Goal: Task Accomplishment & Management: Use online tool/utility

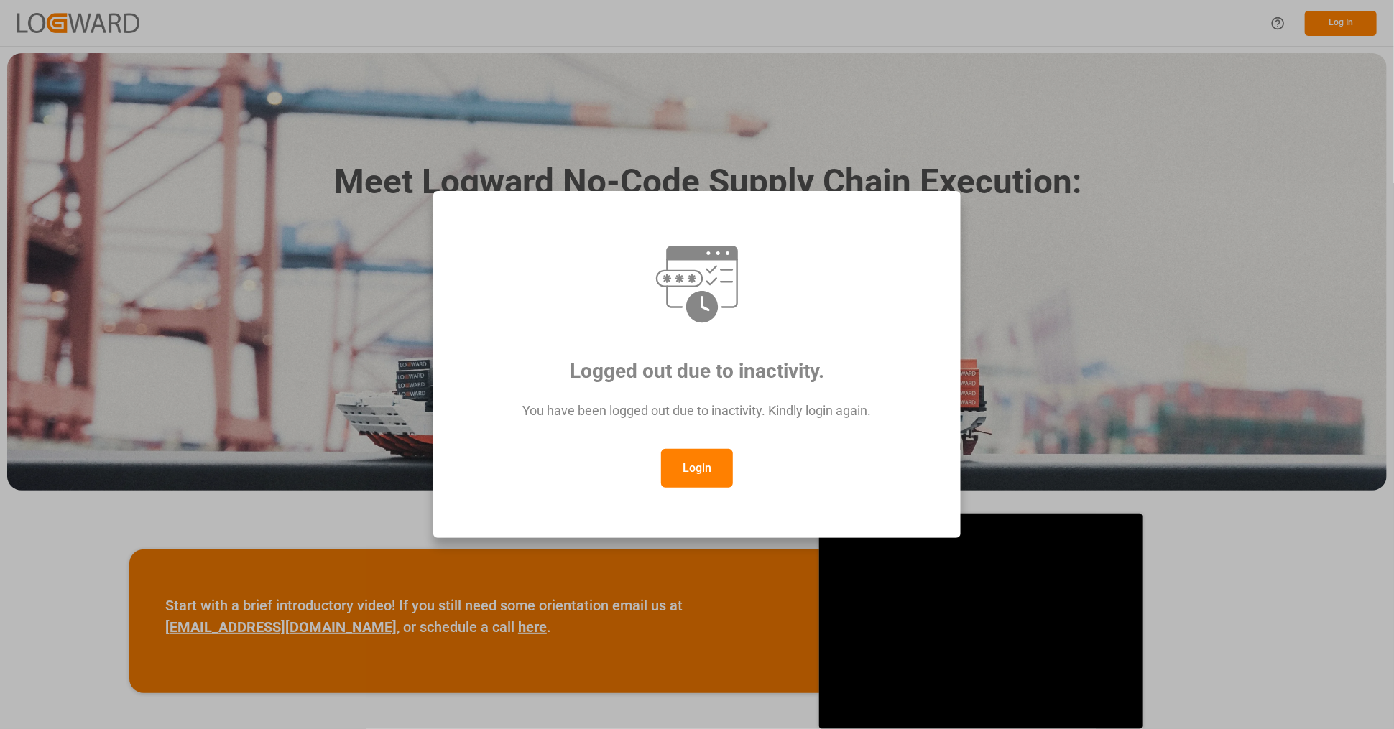
click at [691, 470] on button "Login" at bounding box center [697, 468] width 72 height 39
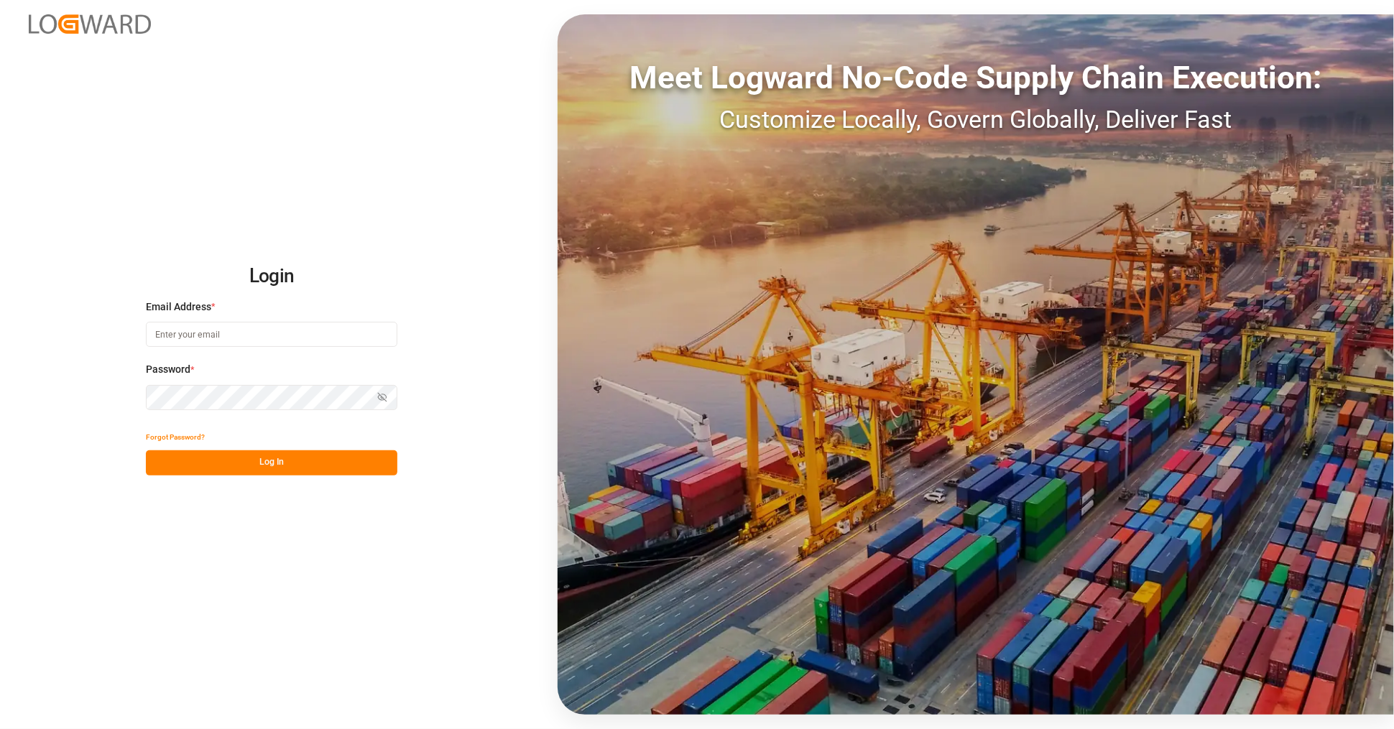
type input "[EMAIL_ADDRESS][PERSON_NAME][DOMAIN_NAME]"
click at [287, 458] on button "Log In" at bounding box center [271, 462] width 251 height 25
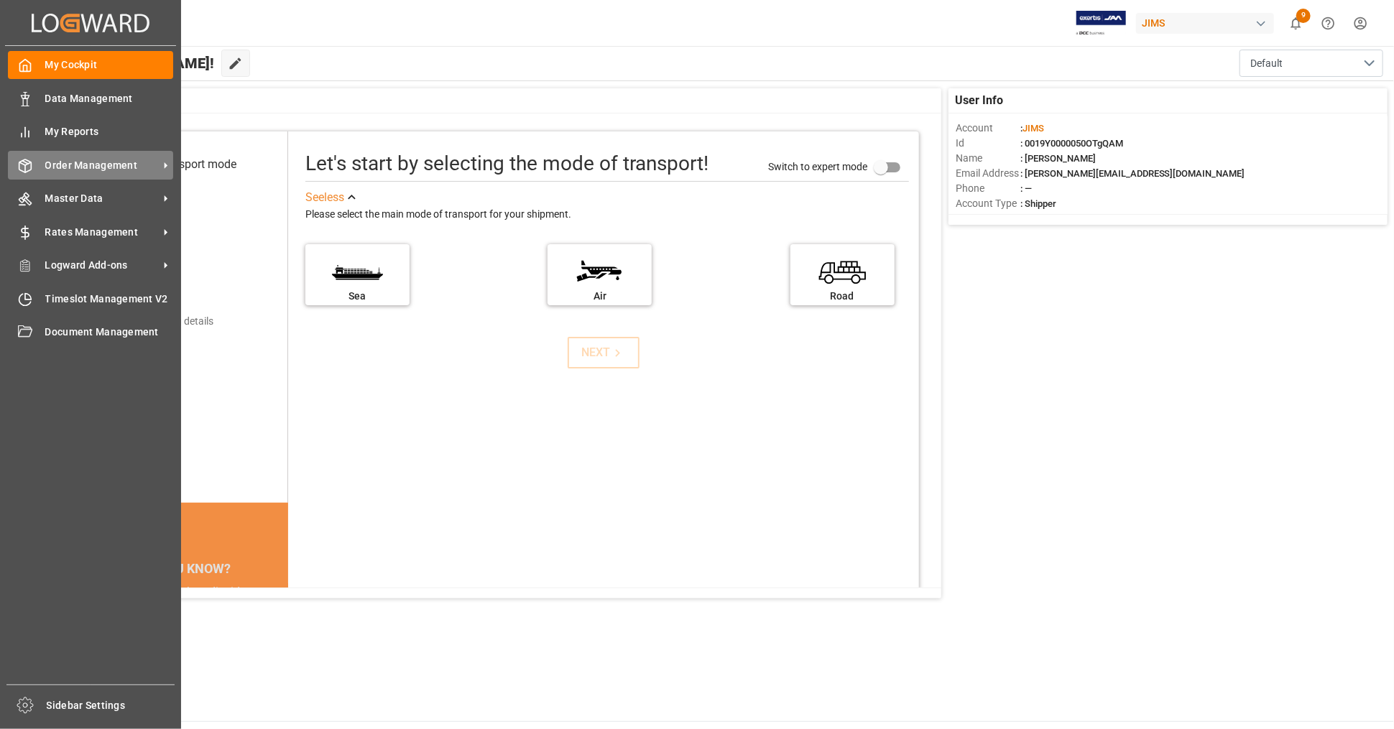
click at [131, 166] on span "Order Management" at bounding box center [101, 165] width 113 height 15
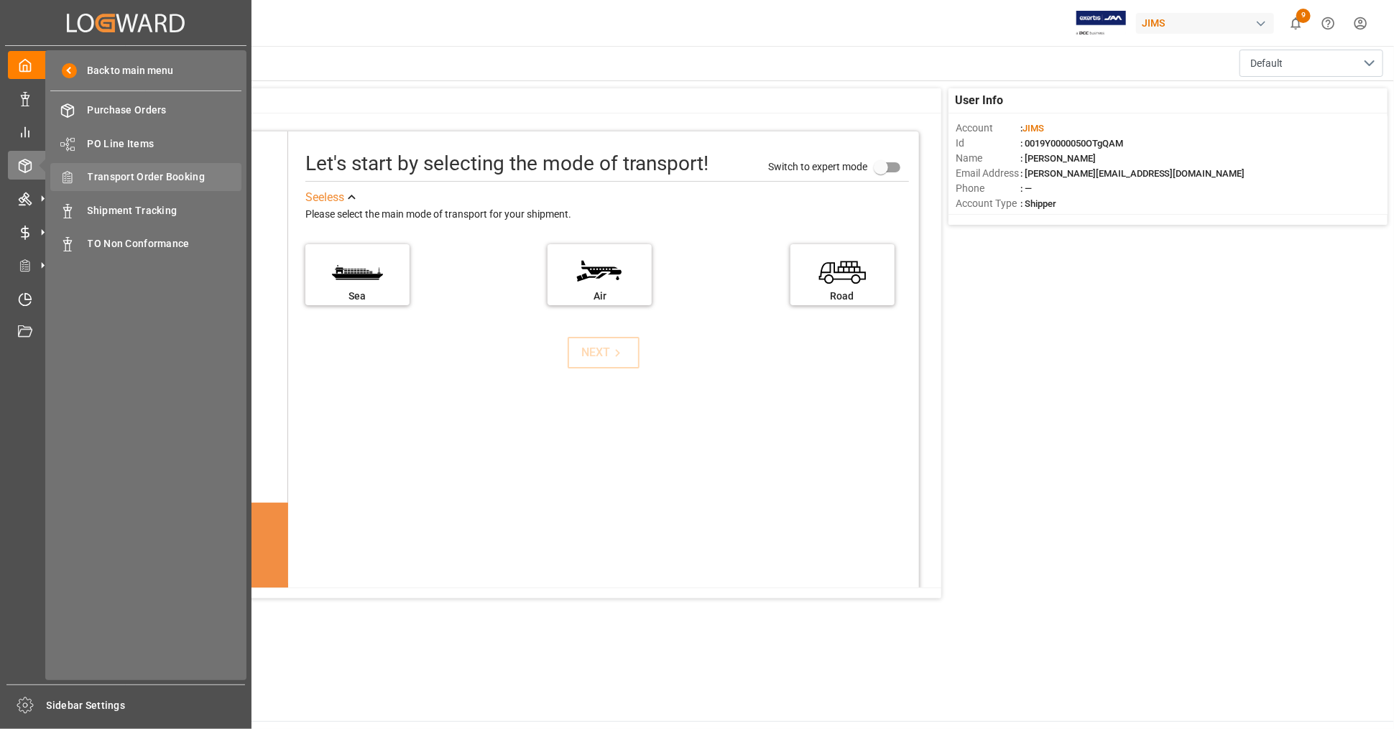
click at [173, 177] on span "Transport Order Booking" at bounding box center [165, 177] width 154 height 15
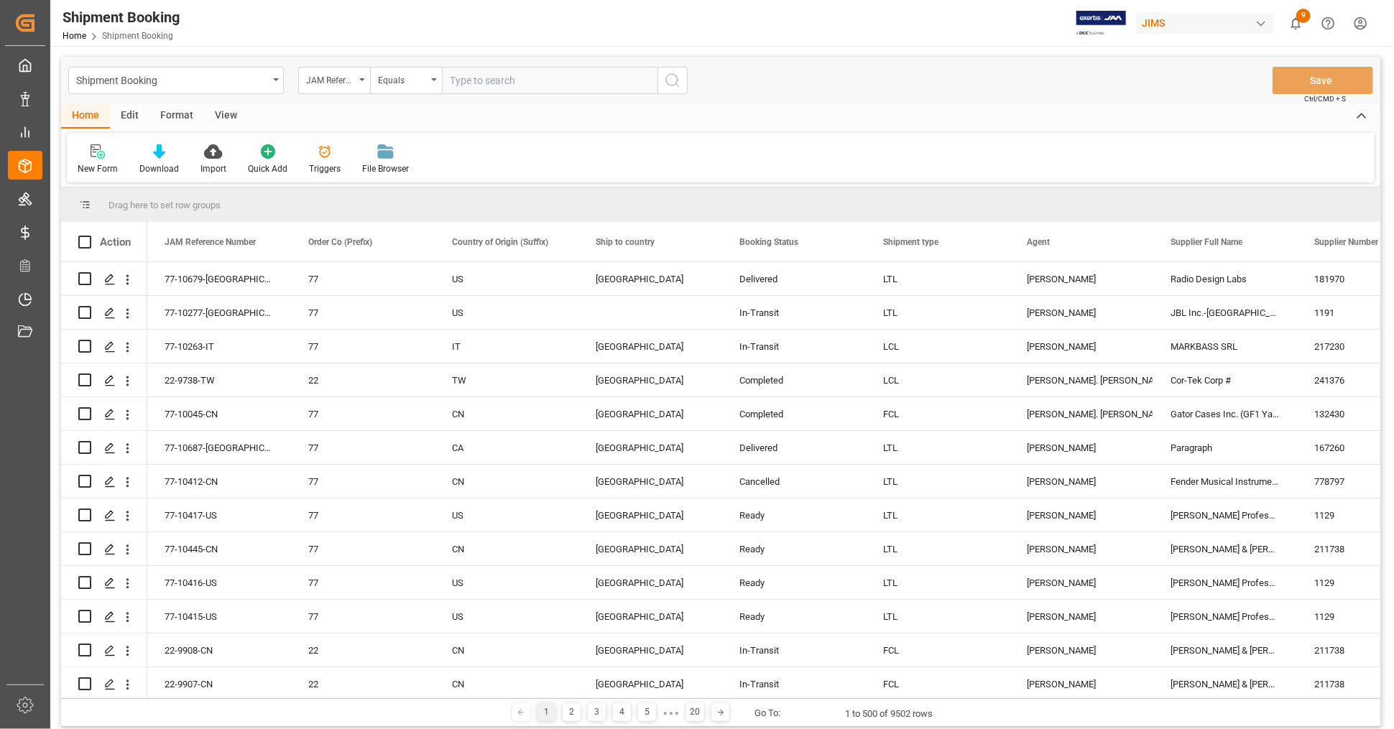
click at [215, 113] on div "View" at bounding box center [226, 116] width 44 height 24
click at [91, 155] on icon at bounding box center [92, 151] width 14 height 14
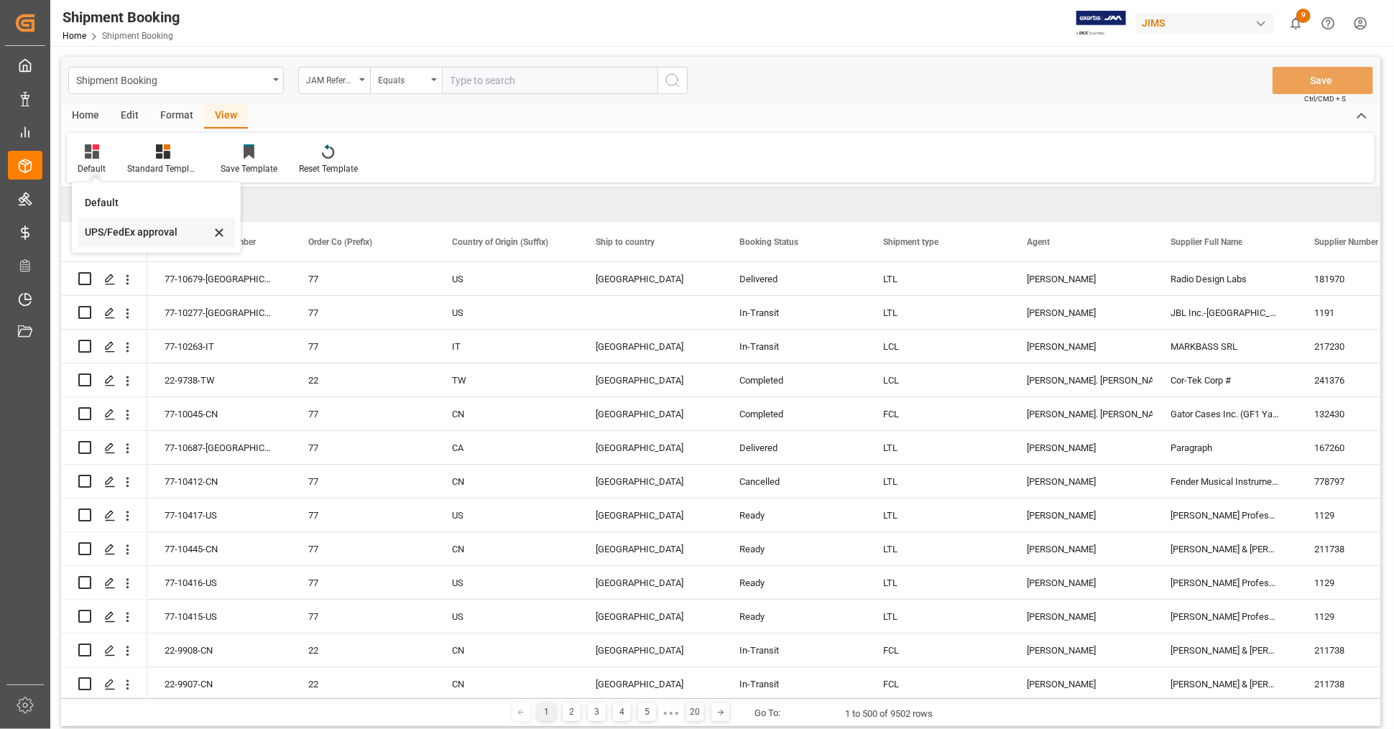
click at [121, 238] on div "UPS/FedEx approval" at bounding box center [148, 232] width 126 height 15
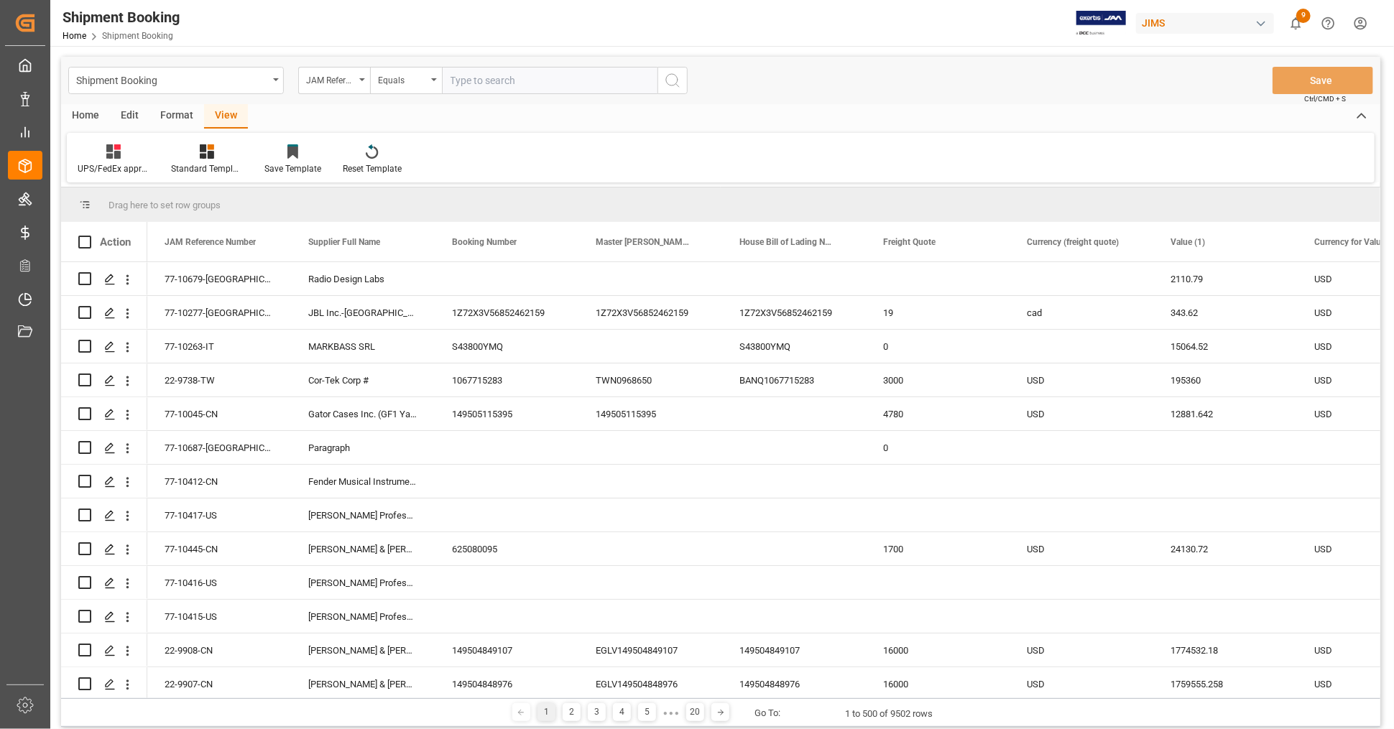
click at [89, 115] on div "Home" at bounding box center [85, 116] width 49 height 24
click at [162, 158] on icon at bounding box center [159, 151] width 12 height 14
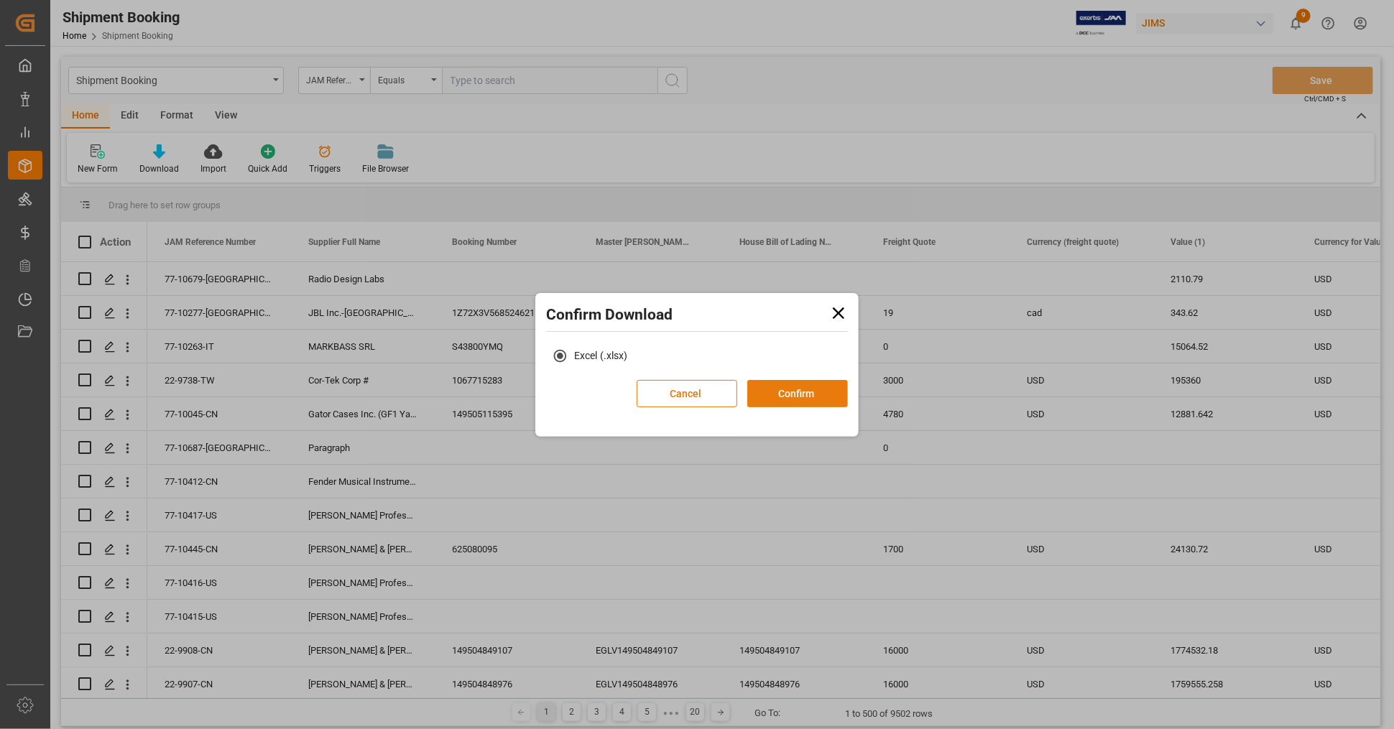
click at [820, 391] on button "Confirm" at bounding box center [797, 393] width 101 height 27
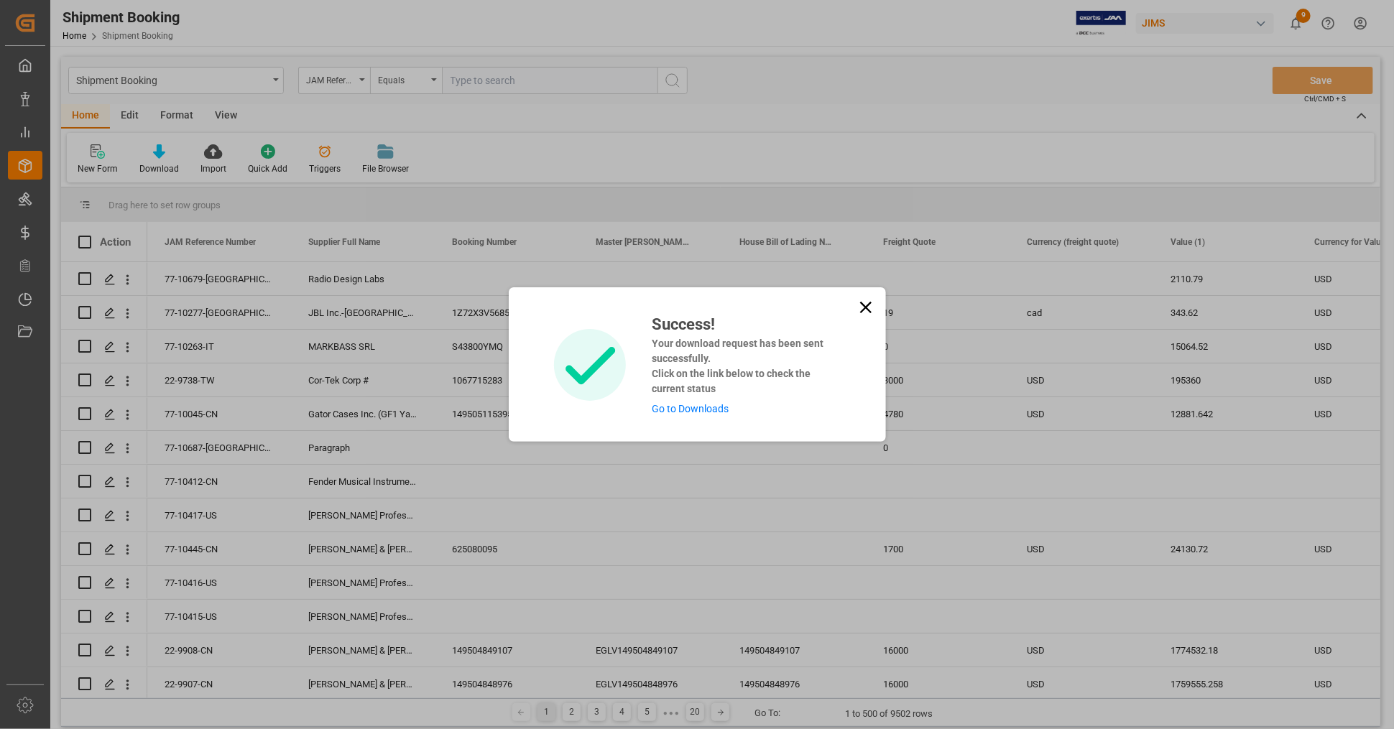
click at [704, 407] on link "Go to Downloads" at bounding box center [690, 408] width 77 height 11
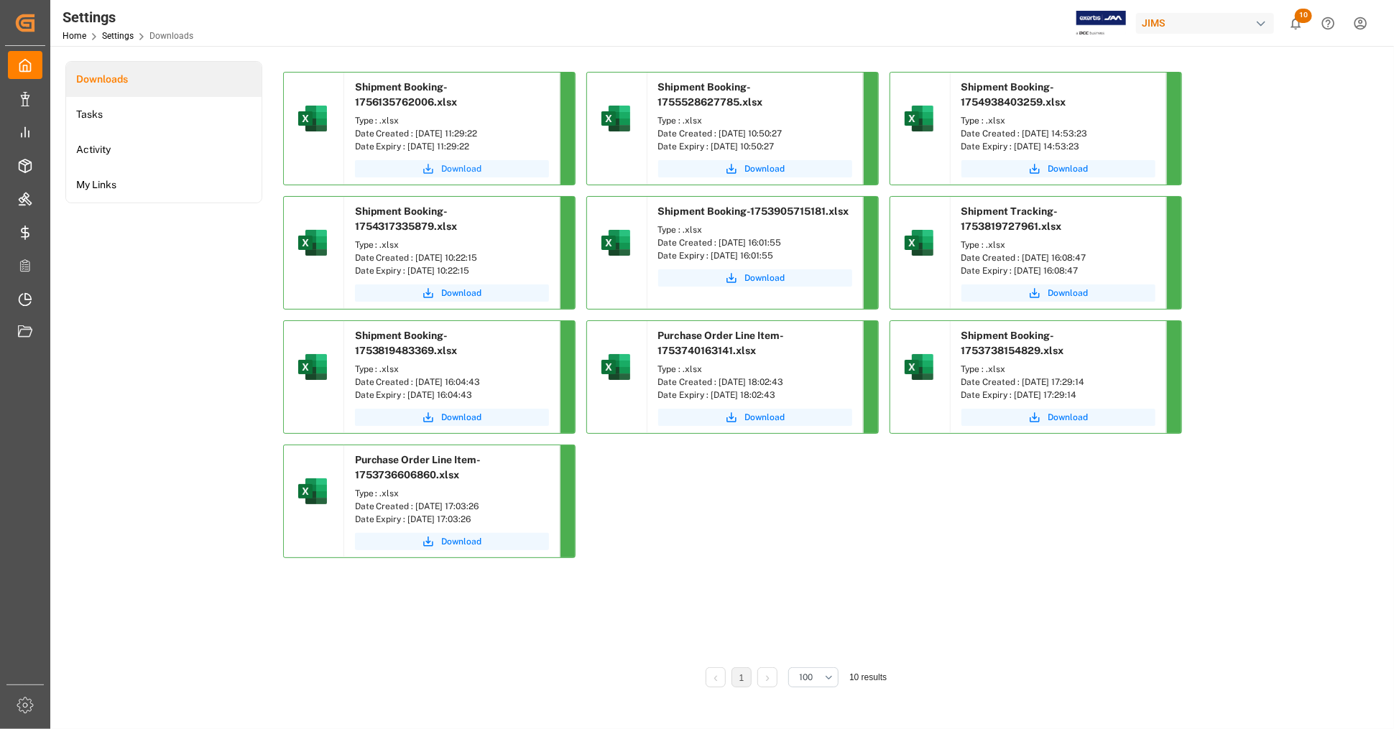
click at [455, 165] on span "Download" at bounding box center [462, 168] width 40 height 13
